Goal: Task Accomplishment & Management: Complete application form

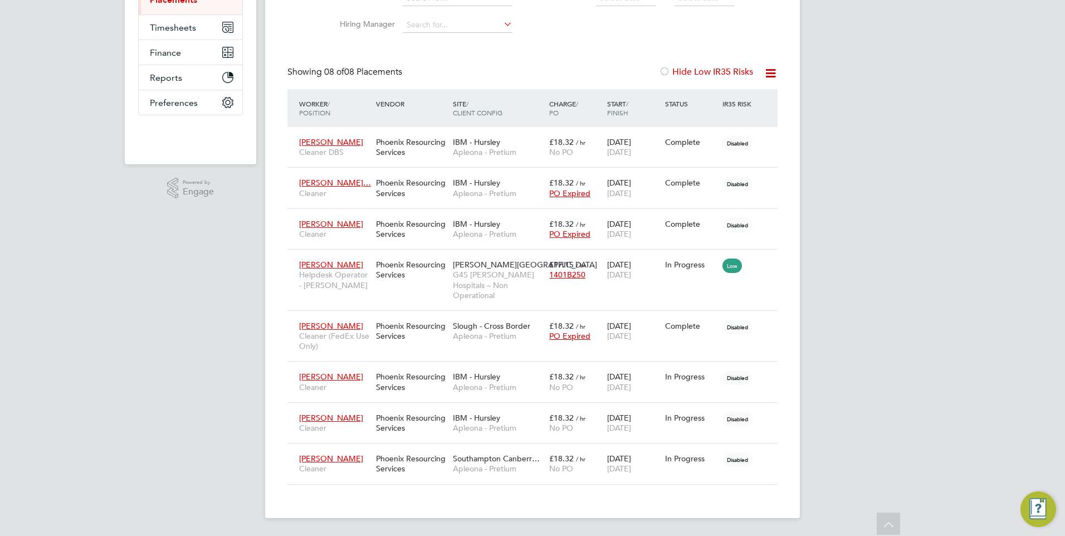
drag, startPoint x: 0, startPoint y: 0, endPoint x: 109, endPoint y: 410, distance: 424.4
click at [111, 408] on div "YC Yazmin Cole Notifications Applications: Network Team Members Businesses Site…" at bounding box center [532, 166] width 1065 height 739
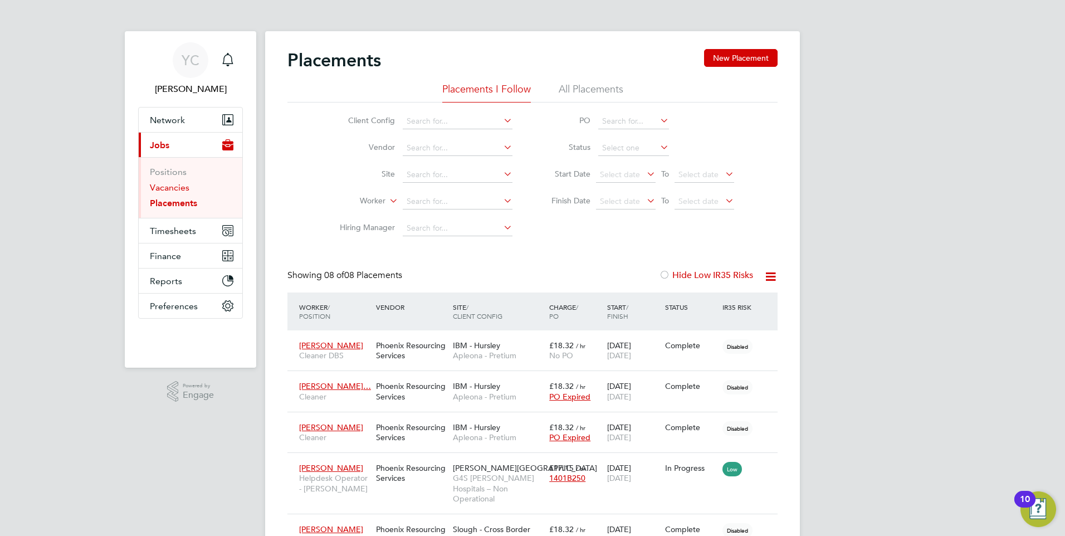
click at [166, 190] on link "Vacancies" at bounding box center [170, 187] width 40 height 11
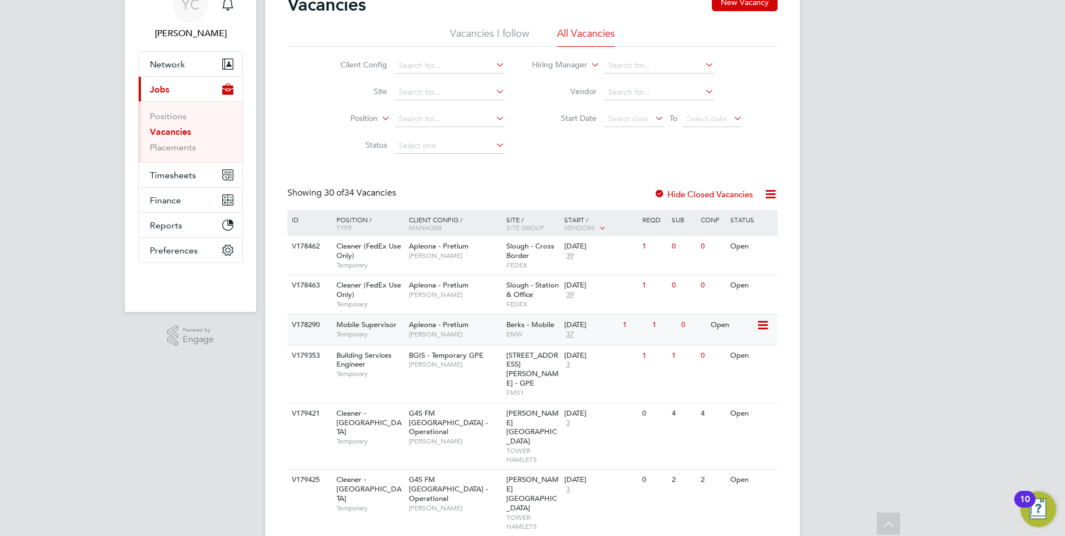
click at [386, 329] on div "Mobile Supervisor Temporary" at bounding box center [367, 329] width 78 height 29
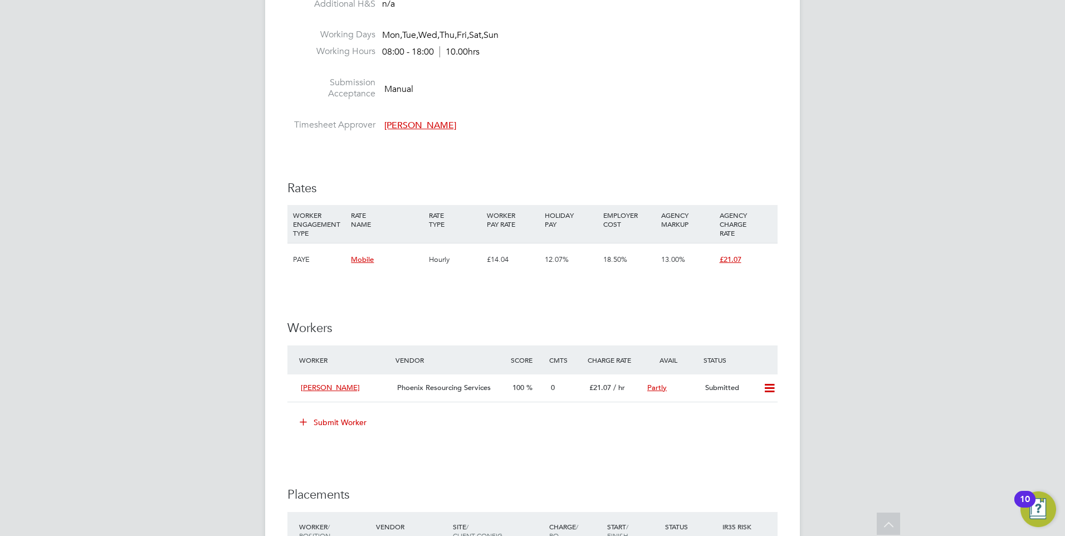
scroll to position [669, 0]
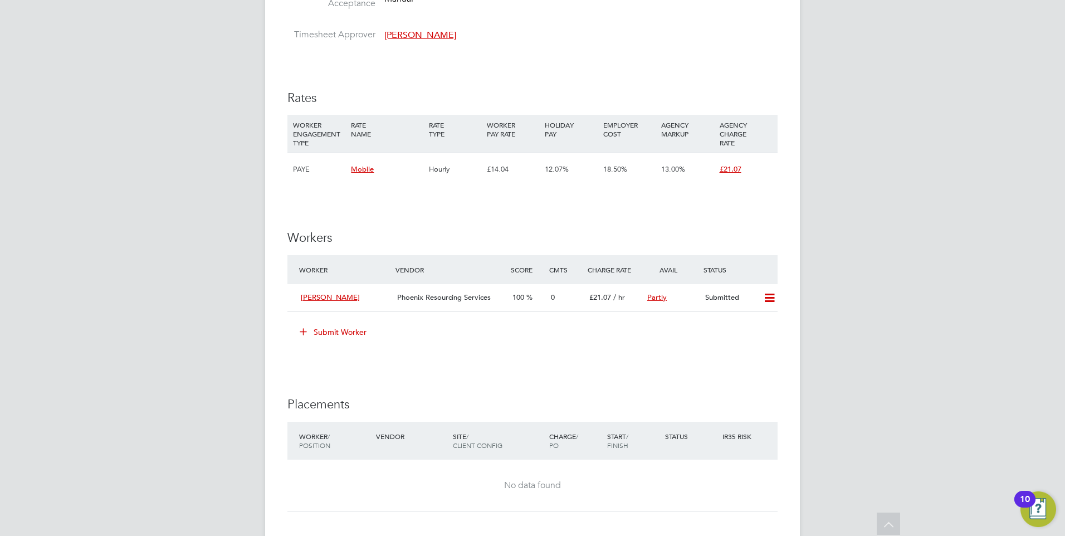
click at [336, 328] on button "Submit Worker" at bounding box center [334, 332] width 84 height 18
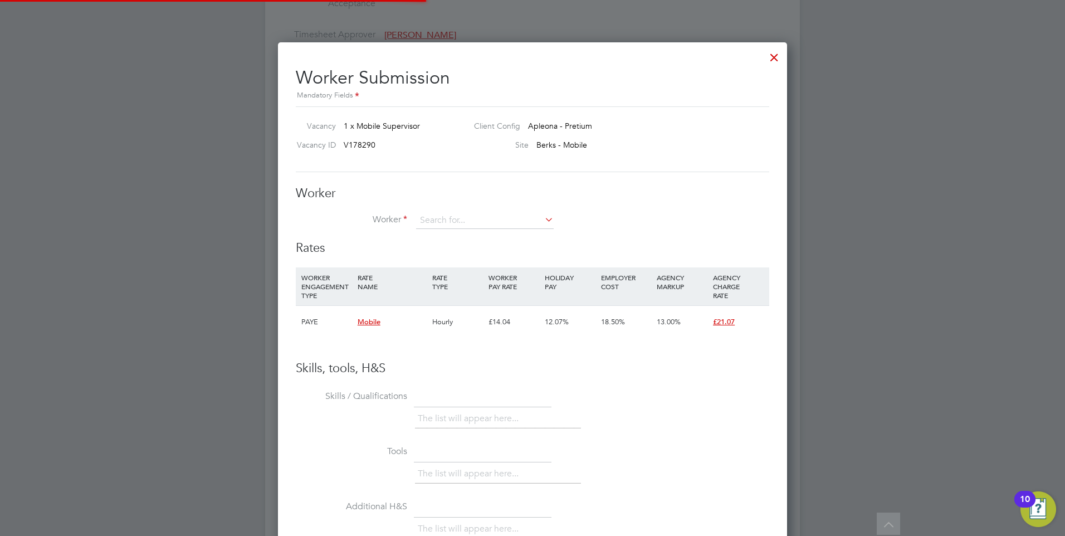
scroll to position [677, 510]
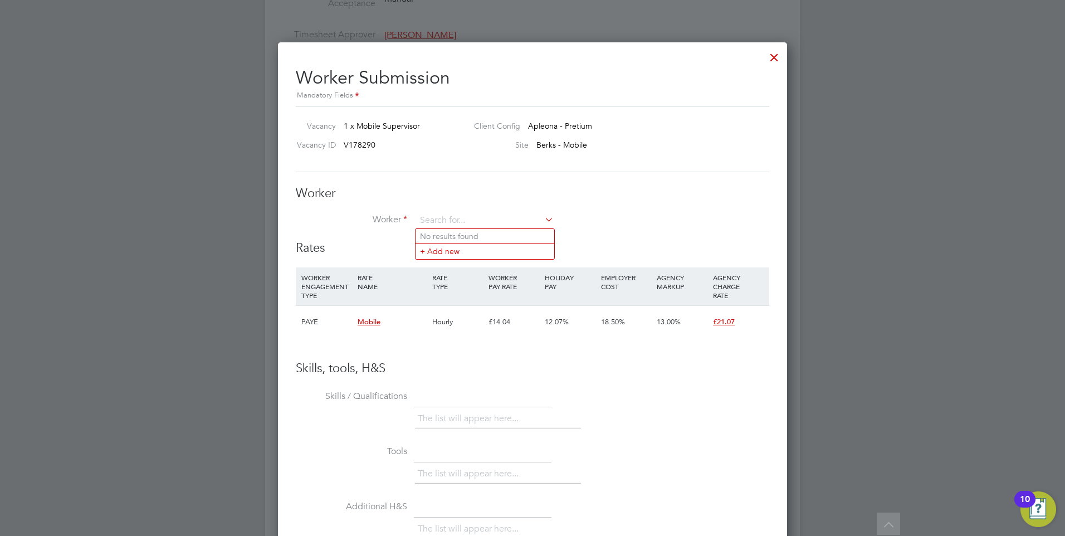
click at [452, 211] on div "Worker Worker Worker Engagement Type" at bounding box center [533, 213] width 474 height 55
click at [450, 216] on input at bounding box center [485, 220] width 138 height 17
click at [439, 254] on li "+ Add new" at bounding box center [485, 251] width 139 height 15
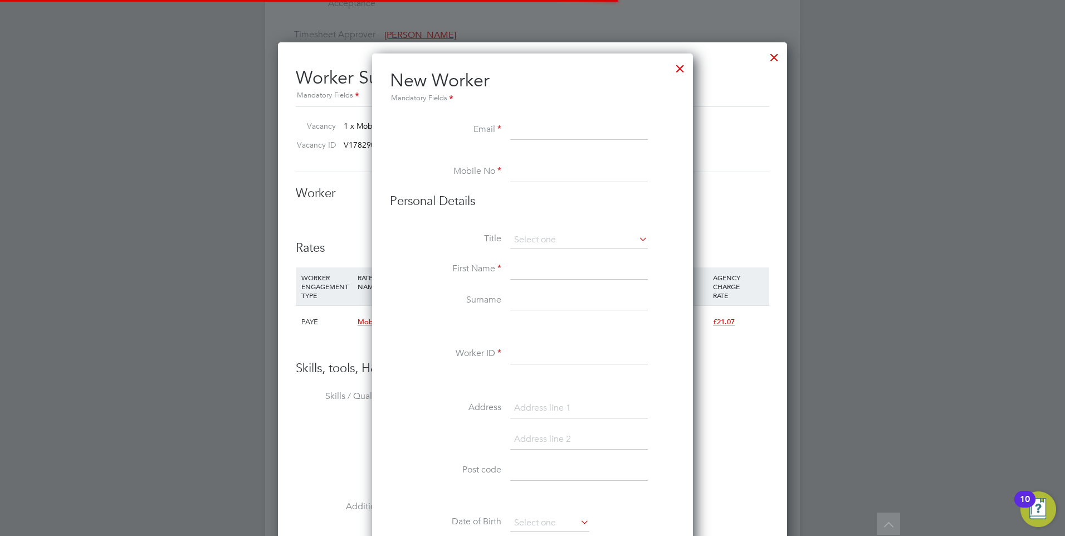
scroll to position [1000, 322]
click at [518, 144] on li "Email" at bounding box center [532, 135] width 285 height 31
click at [519, 134] on input at bounding box center [579, 130] width 138 height 20
type input "C"
type input "[PERSON_NAME][EMAIL_ADDRESS][DOMAIN_NAME]"
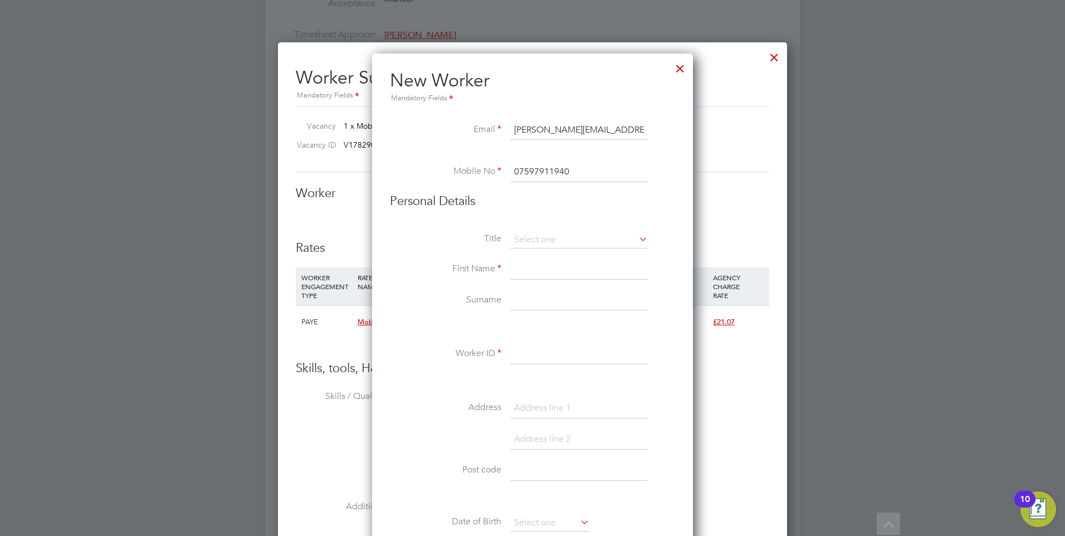
type input "07597911940"
drag, startPoint x: 553, startPoint y: 275, endPoint x: 551, endPoint y: 259, distance: 16.3
click at [551, 273] on div "All Vacancies Vacancy Activity Logs Vacancy Activity Logs All Vacancies Vacancy…" at bounding box center [532, 91] width 535 height 1503
click at [551, 249] on li "Title" at bounding box center [532, 246] width 285 height 28
click at [548, 242] on input at bounding box center [579, 240] width 138 height 17
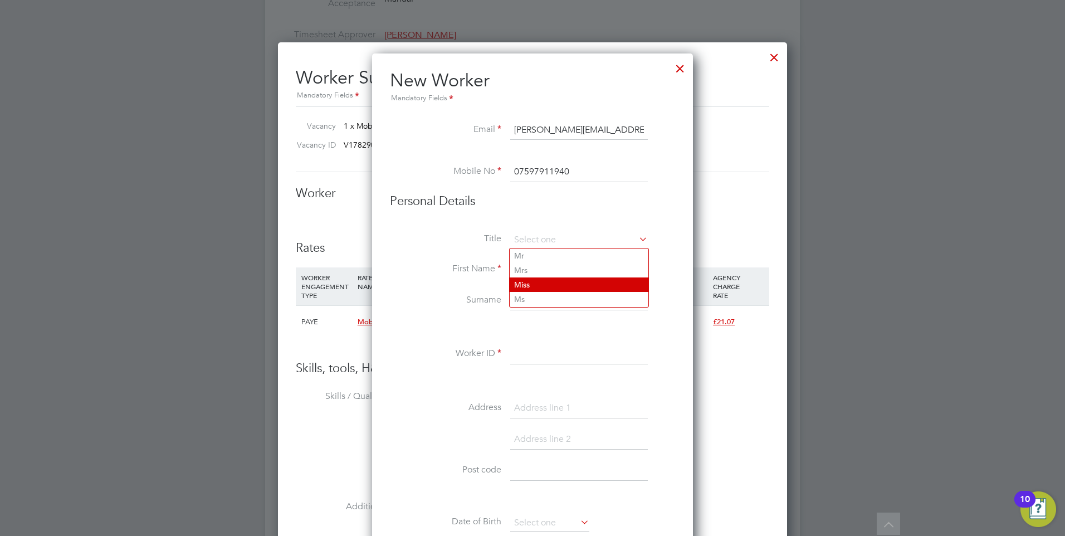
click at [542, 281] on li "Miss" at bounding box center [579, 285] width 139 height 14
type input "Miss"
click at [533, 270] on input at bounding box center [579, 270] width 138 height 20
type input "[PERSON_NAME]"
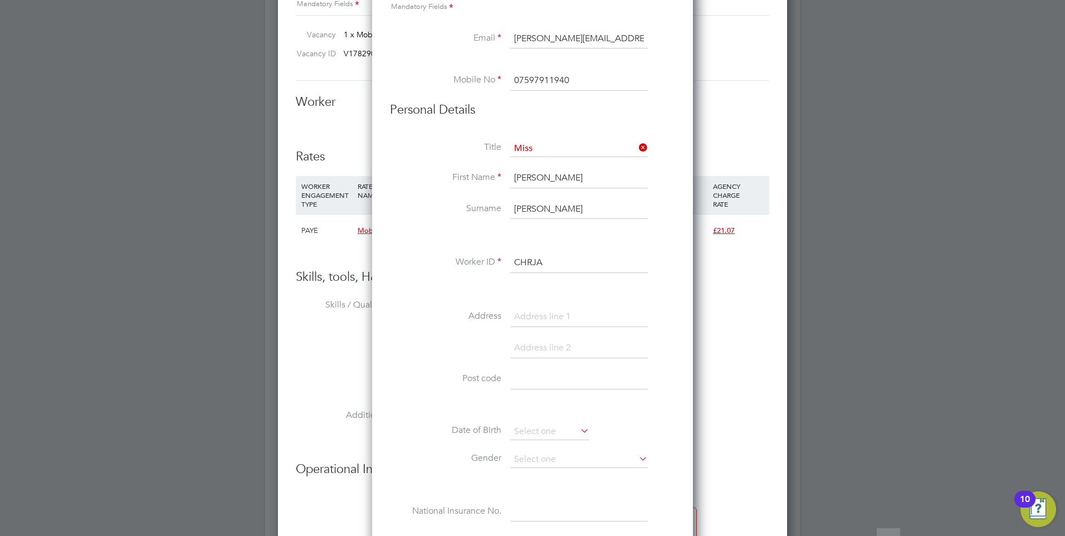
scroll to position [836, 0]
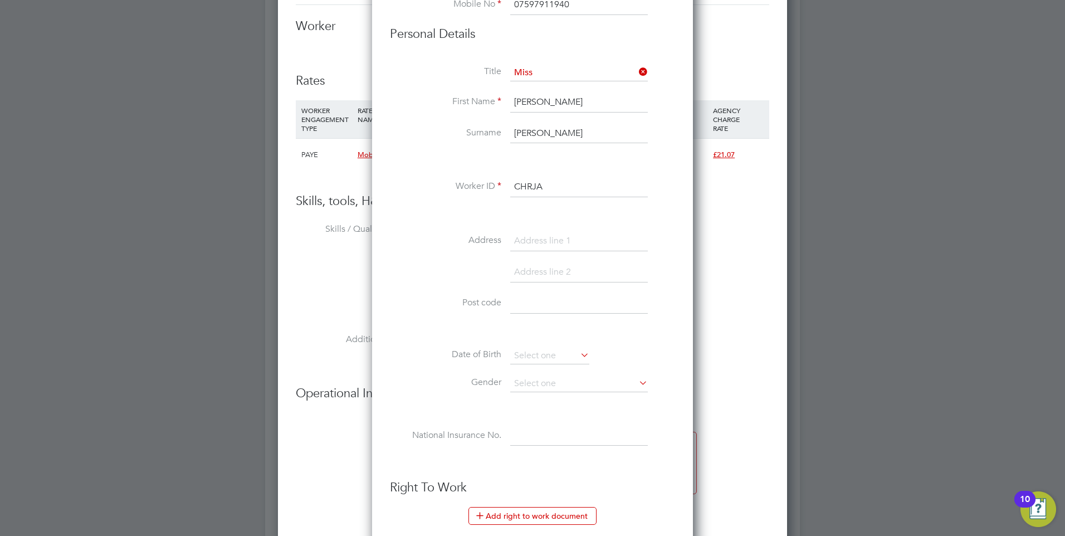
type input "CHRJA"
click at [567, 240] on input at bounding box center [579, 241] width 138 height 20
type input "[STREET_ADDRESS]"
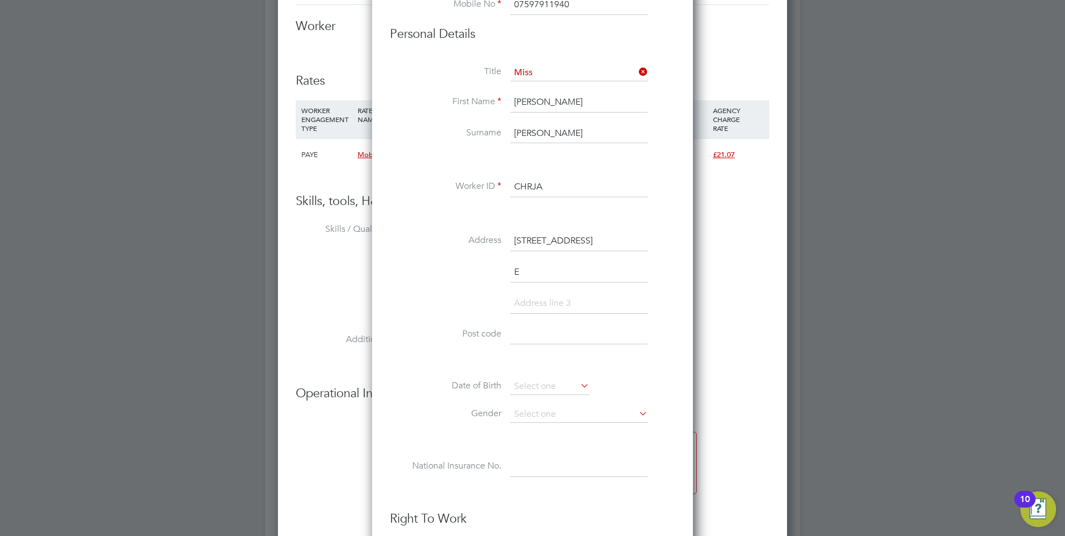
scroll to position [1031, 322]
type input "[PERSON_NAME]"
type input "[GEOGRAPHIC_DATA]"
type input "CF5 4QA"
click at [524, 386] on input at bounding box center [549, 386] width 79 height 17
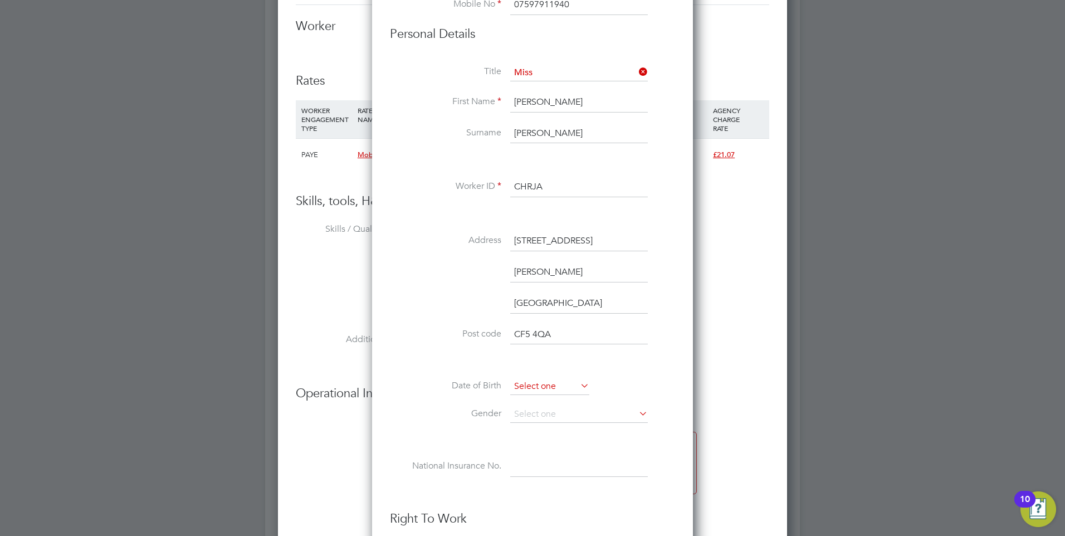
scroll to position [434, 0]
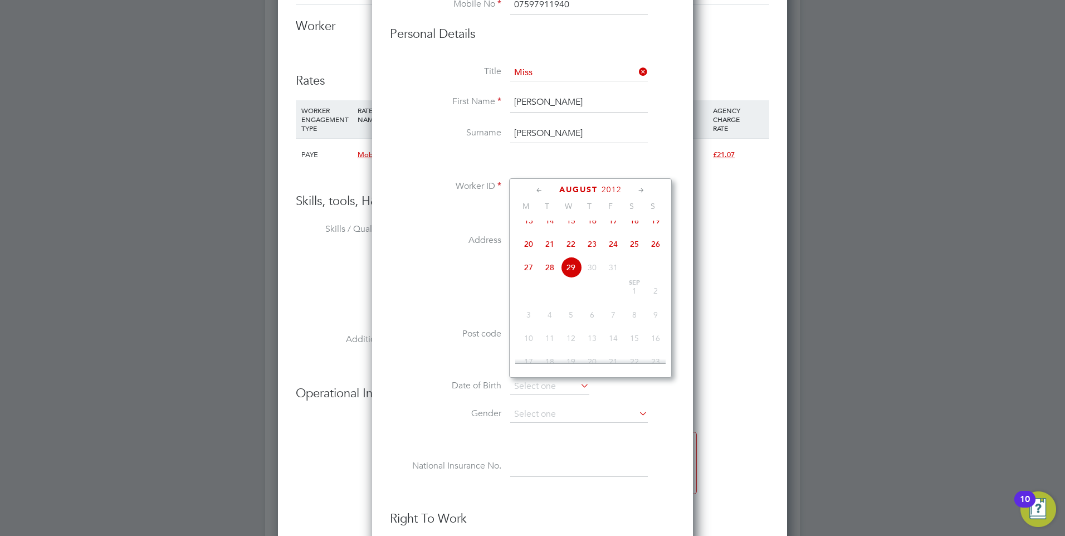
click at [585, 185] on span "August" at bounding box center [578, 189] width 38 height 9
click at [611, 194] on span "2025" at bounding box center [612, 189] width 20 height 9
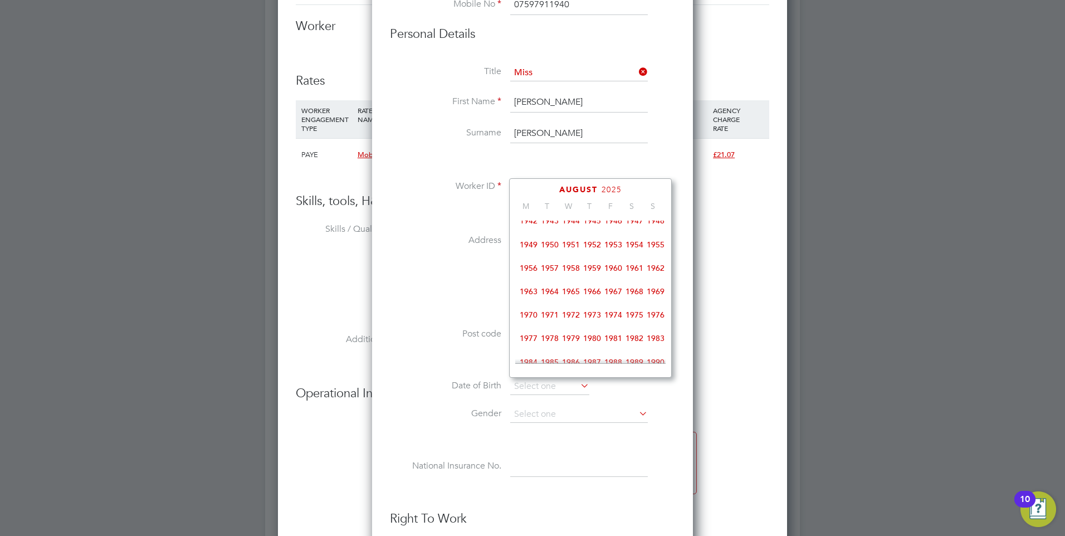
scroll to position [184, 0]
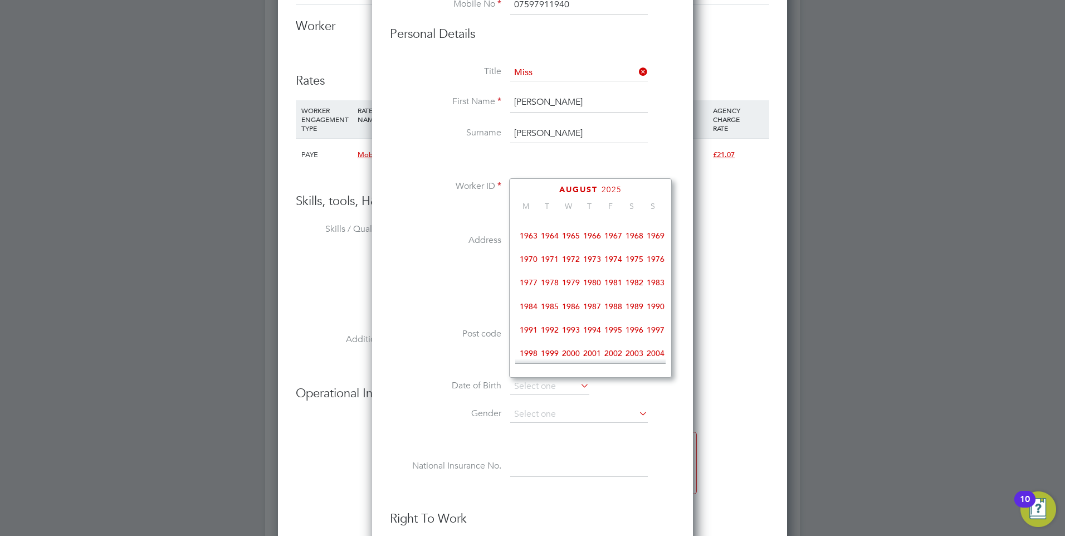
click at [541, 311] on span "1985" at bounding box center [549, 306] width 21 height 21
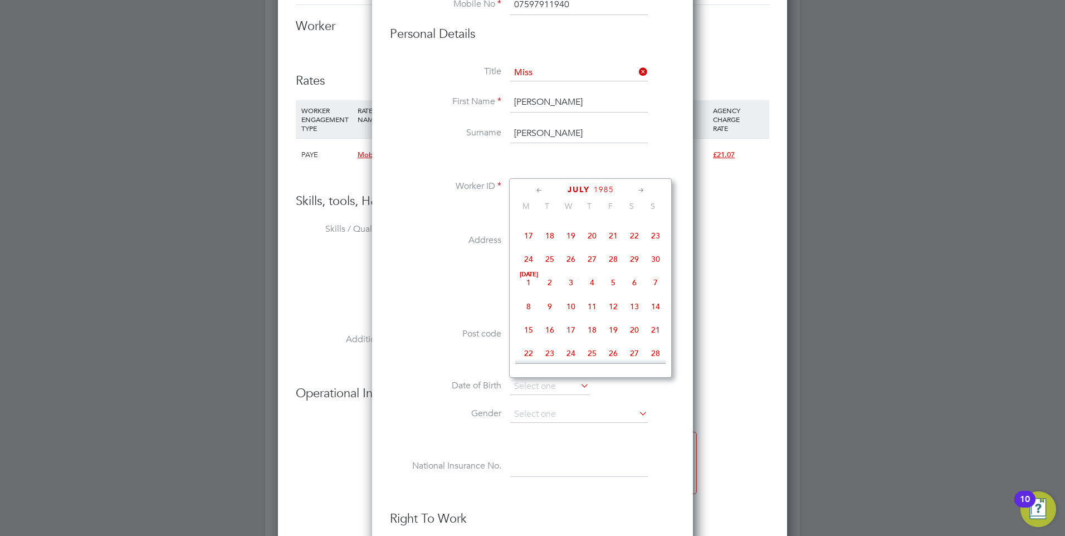
click at [527, 288] on span "[DATE]" at bounding box center [528, 282] width 21 height 21
type input "[DATE]"
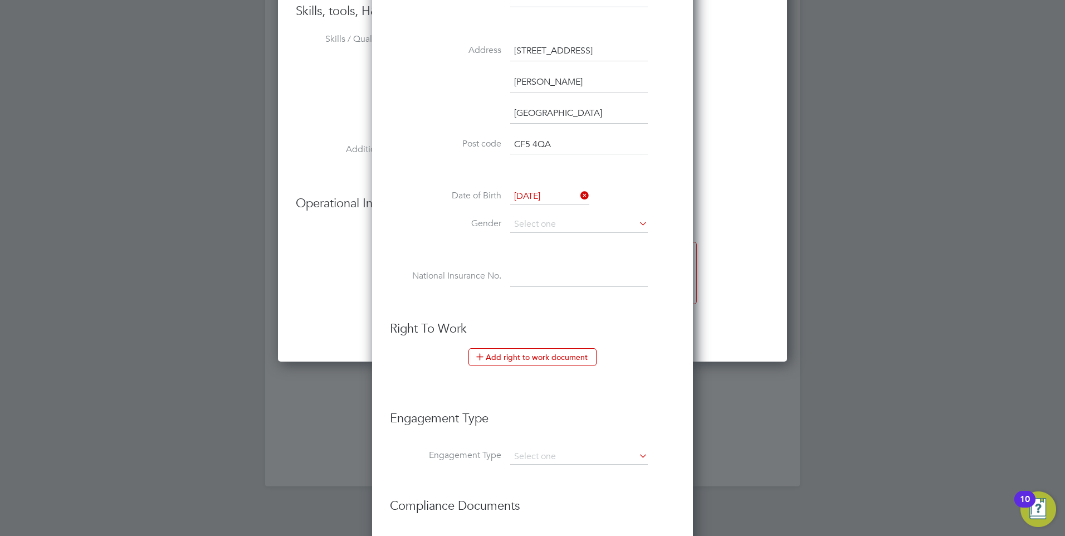
scroll to position [1115, 0]
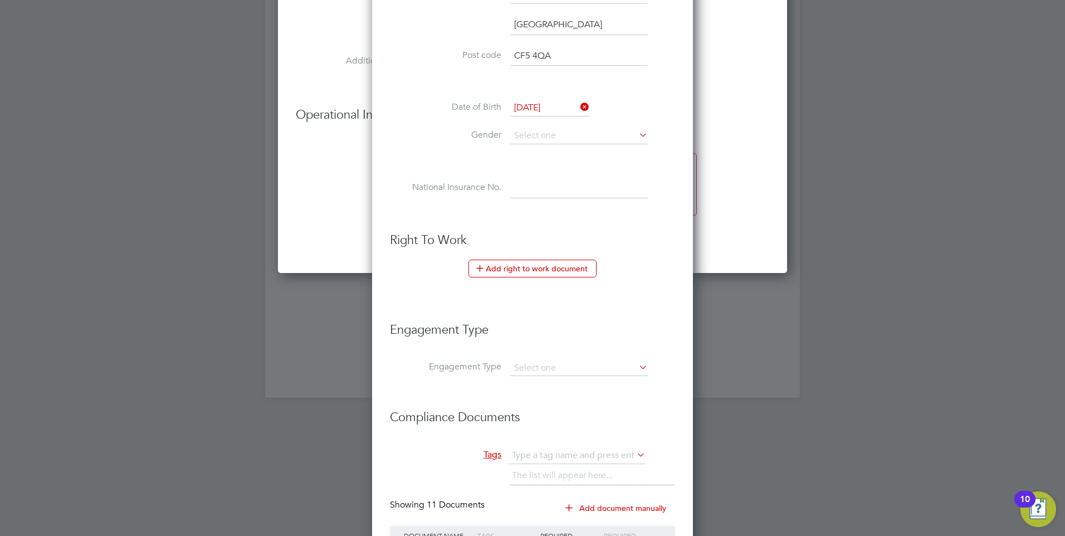
click at [577, 124] on li "Date of Birth [DEMOGRAPHIC_DATA]" at bounding box center [532, 114] width 285 height 28
click at [573, 135] on input at bounding box center [579, 136] width 138 height 17
click at [543, 155] on li "[DEMOGRAPHIC_DATA]" at bounding box center [579, 151] width 139 height 14
type input "[DEMOGRAPHIC_DATA]"
click at [465, 222] on ul "New Worker Mandatory Fields Email [PERSON_NAME][EMAIL_ADDRESS][DOMAIN_NAME] Mob…" at bounding box center [532, 119] width 285 height 993
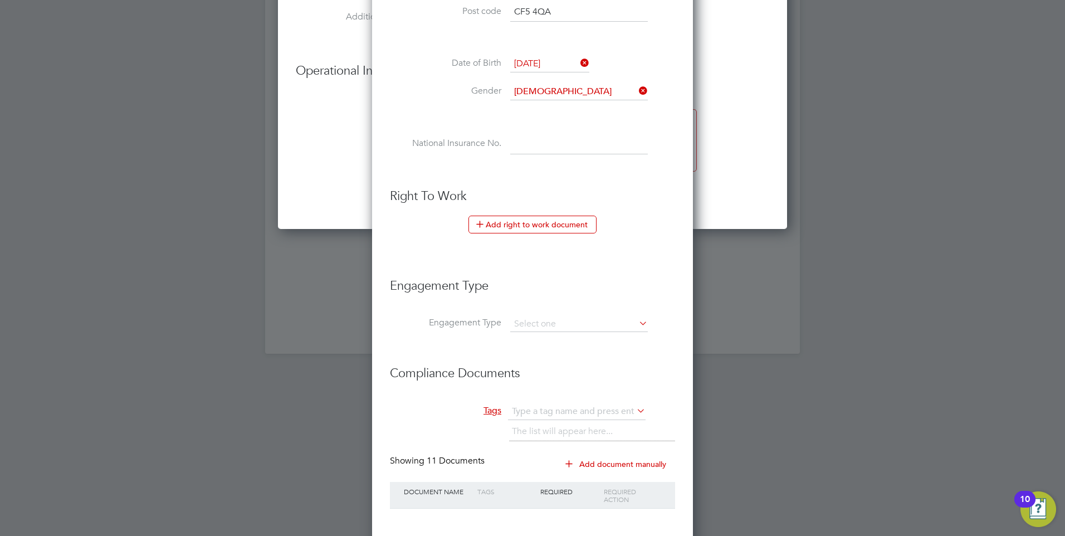
scroll to position [1217, 0]
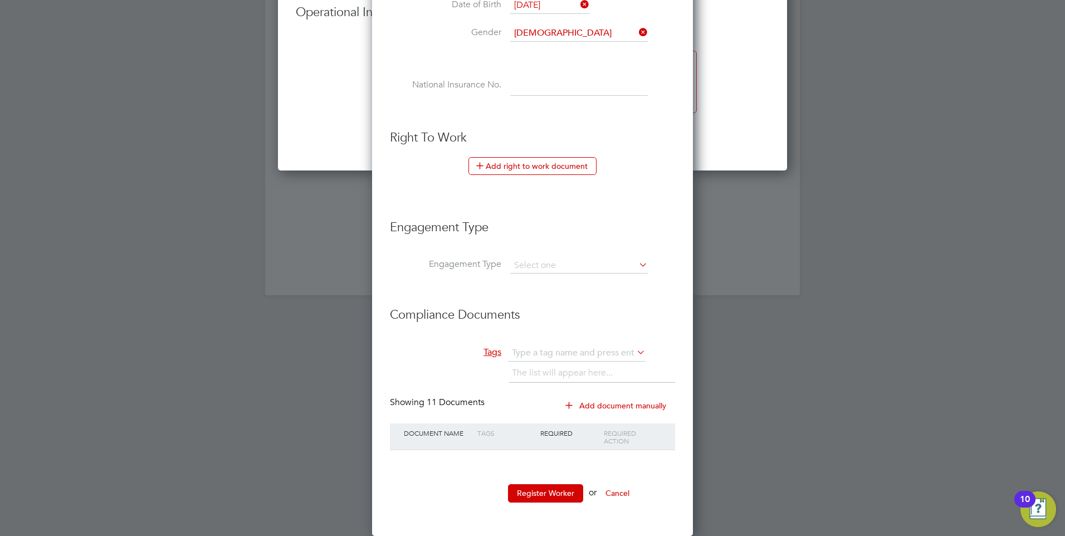
click at [581, 405] on button "Add document manually" at bounding box center [617, 406] width 118 height 18
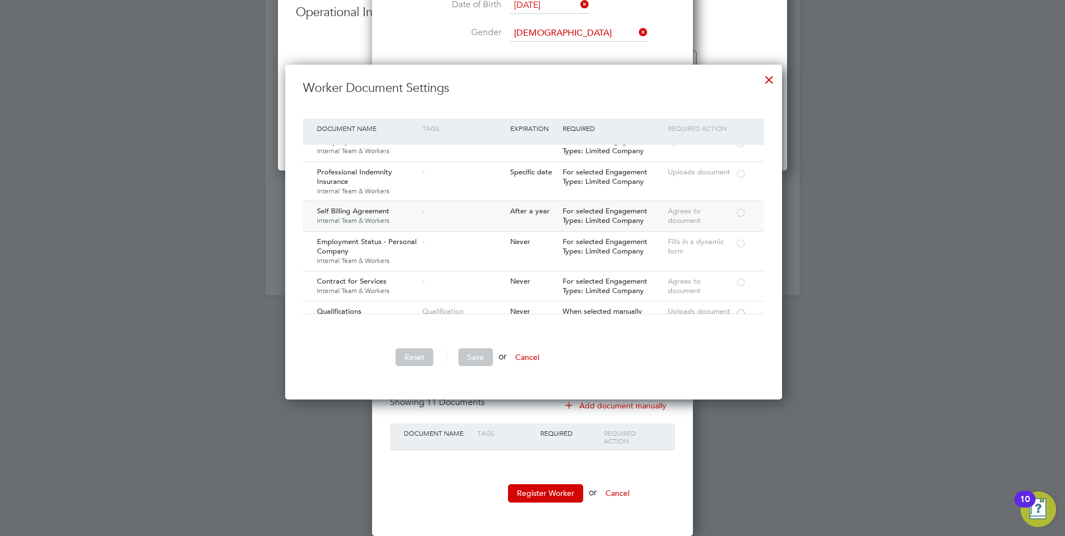
scroll to position [88, 0]
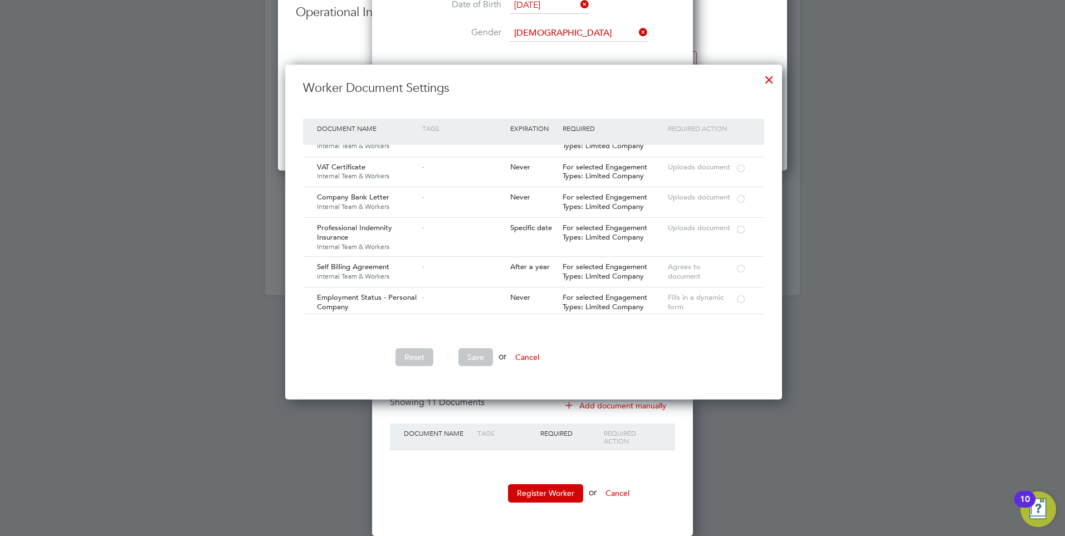
click at [525, 359] on button "Cancel" at bounding box center [528, 357] width 42 height 18
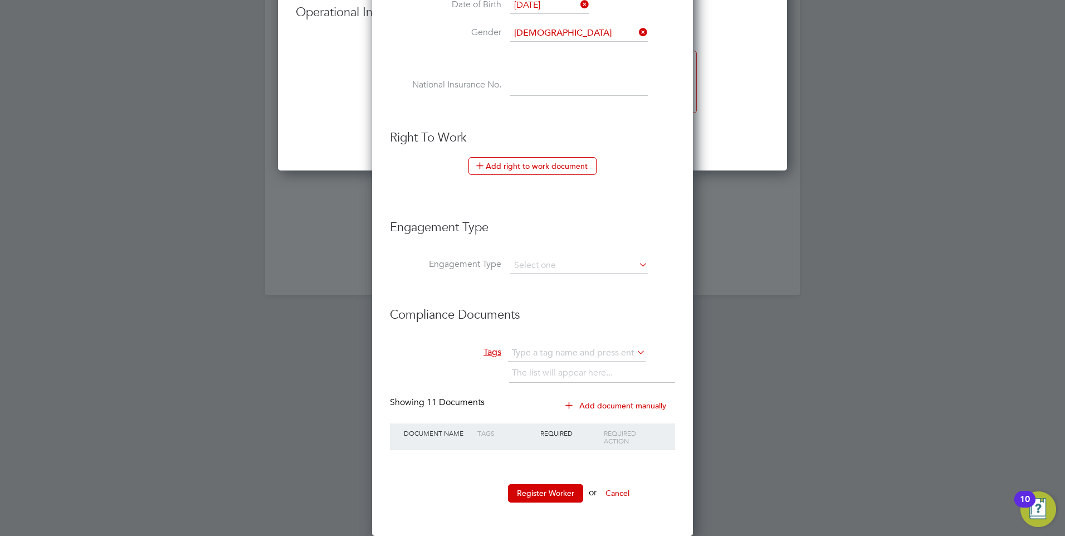
click at [758, 381] on div at bounding box center [532, 268] width 1065 height 536
drag, startPoint x: 829, startPoint y: 373, endPoint x: 830, endPoint y: 368, distance: 5.8
click at [830, 368] on div at bounding box center [532, 268] width 1065 height 536
